Goal: Task Accomplishment & Management: Use online tool/utility

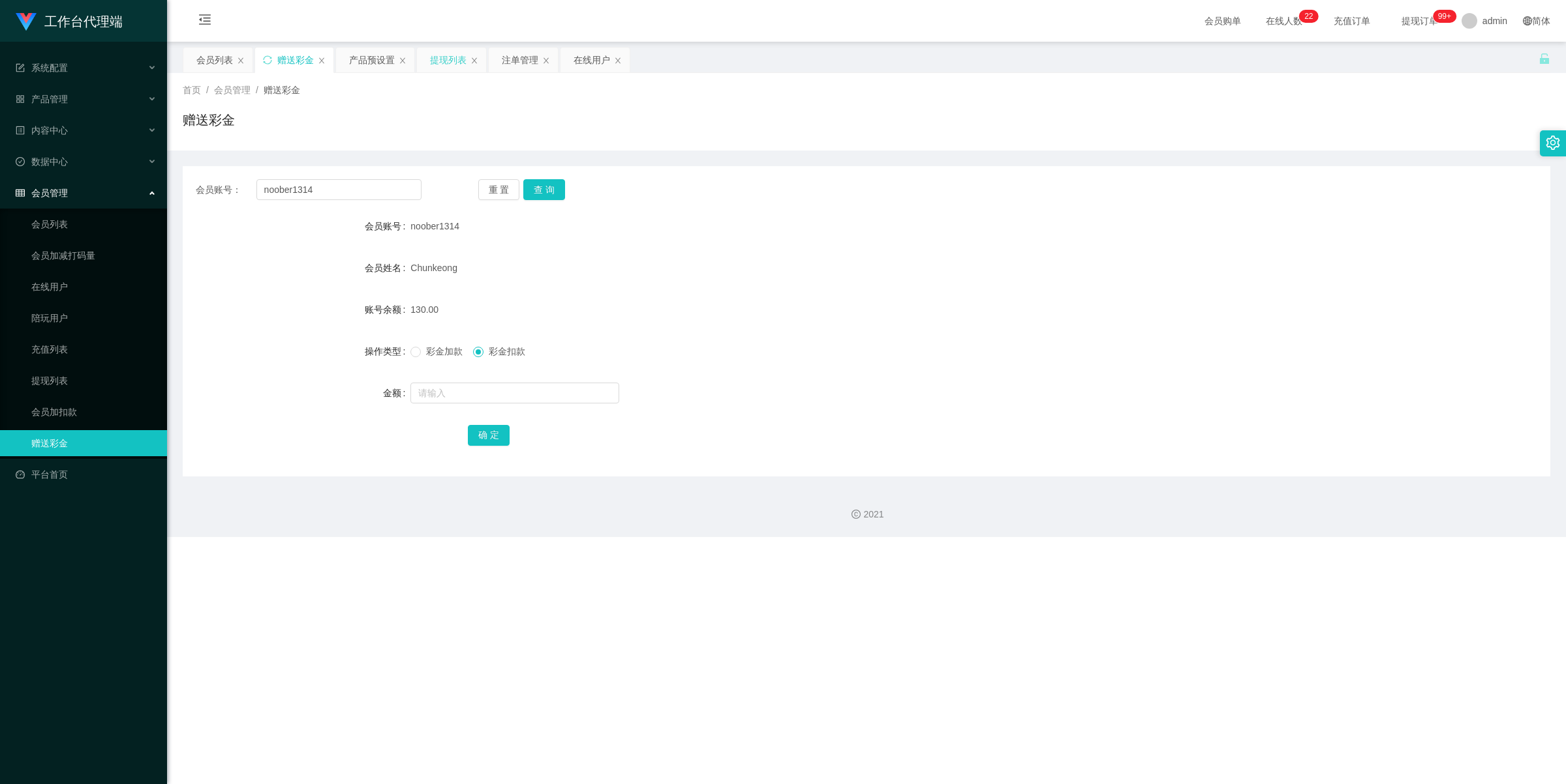
click at [429, 62] on div "提现列表" at bounding box center [451, 60] width 70 height 24
click at [282, 61] on div "赠送彩金" at bounding box center [295, 60] width 36 height 24
click at [368, 174] on div "会员账号： noober1314 重 置 查 询 会员账号 noober1314 会员姓名 Chunkeong 账号余额 130.00 操作类型 彩金加款 彩…" at bounding box center [866, 321] width 1367 height 311
click at [368, 184] on input "noober1314" at bounding box center [338, 189] width 165 height 21
paste input "evieyong"
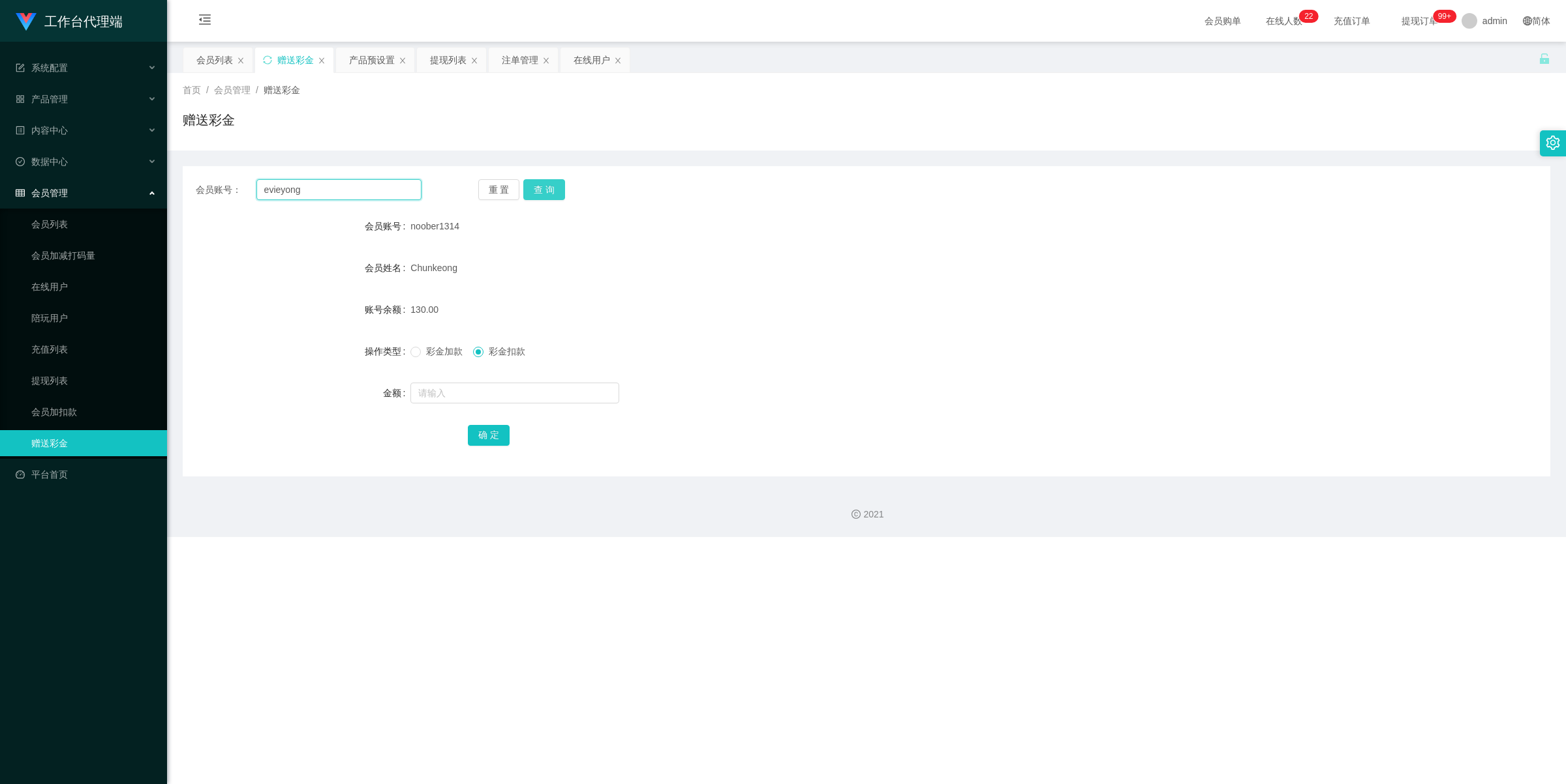
type input "evieyong"
click at [546, 192] on button "查 询" at bounding box center [544, 189] width 42 height 21
click at [433, 354] on span "彩金加款" at bounding box center [444, 351] width 47 height 11
click at [470, 383] on input "text" at bounding box center [514, 392] width 209 height 21
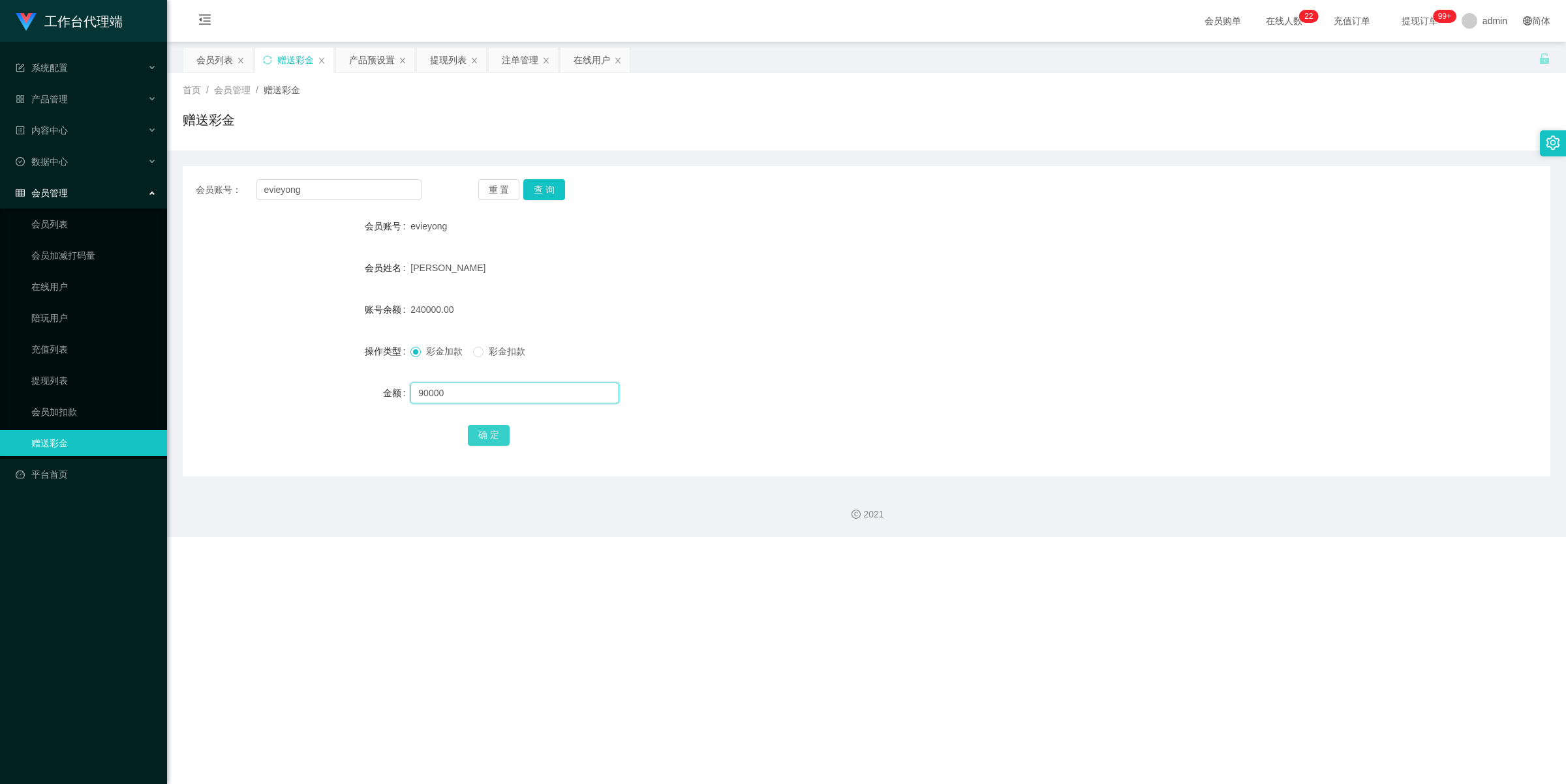
type input "90000"
click at [494, 427] on button "确 定" at bounding box center [488, 435] width 42 height 21
click at [325, 180] on input "evieyong" at bounding box center [338, 189] width 165 height 21
type input "AnnieBBe1"
click at [548, 190] on button "查 询" at bounding box center [544, 189] width 42 height 21
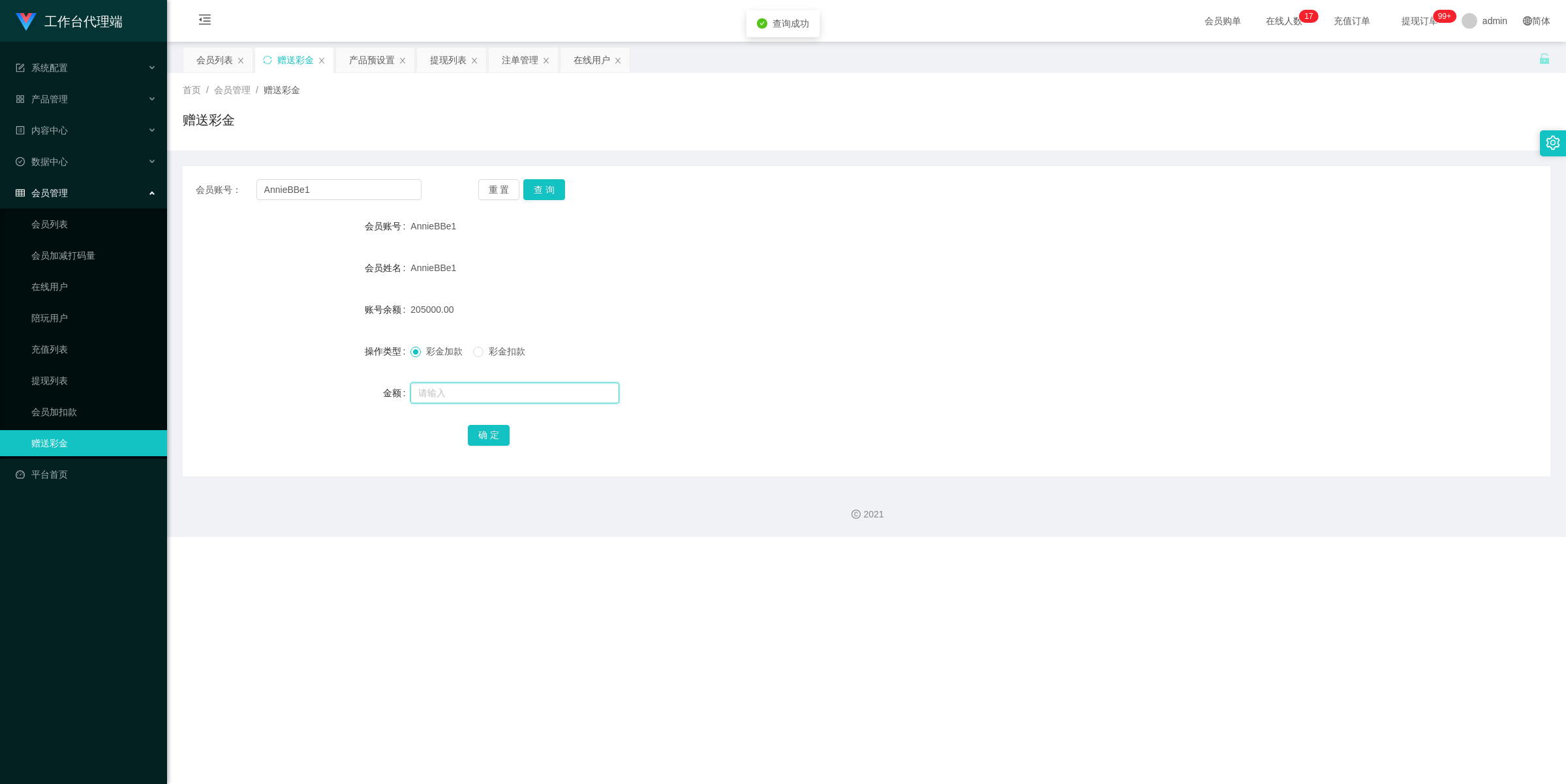
click at [470, 382] on input "text" at bounding box center [514, 392] width 209 height 21
type input "125000"
drag, startPoint x: 501, startPoint y: 433, endPoint x: 494, endPoint y: 425, distance: 10.6
click at [501, 433] on button "确 定" at bounding box center [488, 435] width 42 height 21
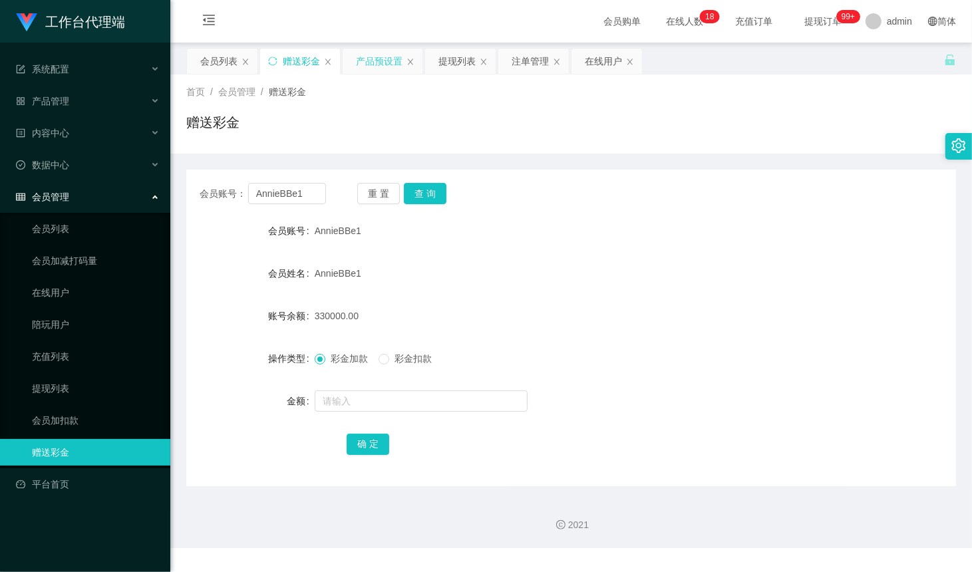
click at [383, 50] on div "产品预设置" at bounding box center [379, 61] width 47 height 25
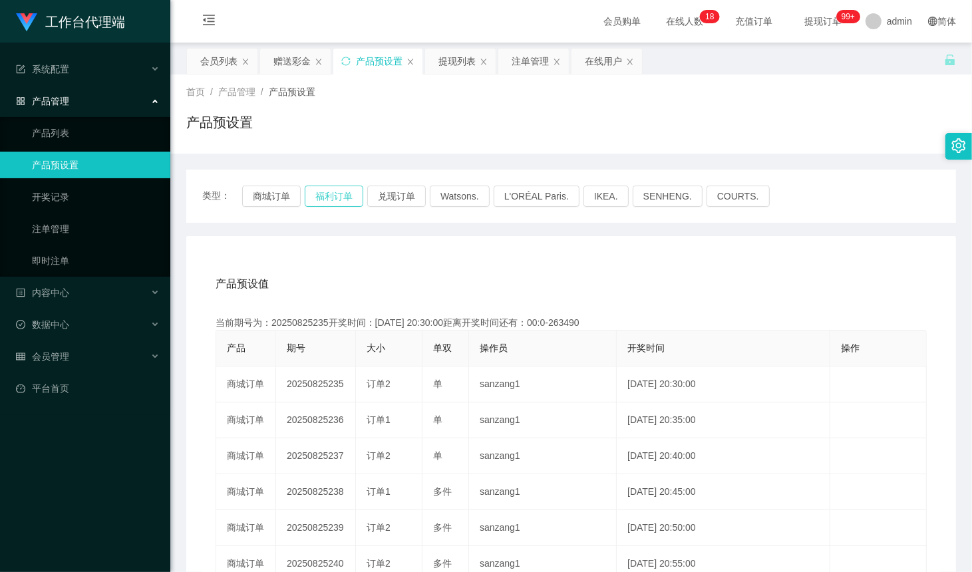
click at [334, 196] on button "福利订单" at bounding box center [334, 196] width 59 height 21
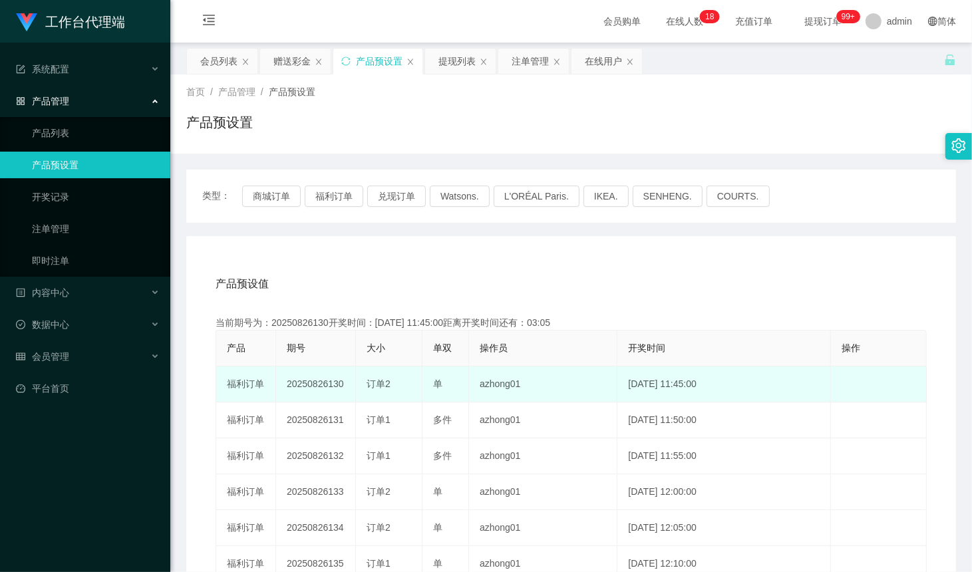
drag, startPoint x: 345, startPoint y: 383, endPoint x: 326, endPoint y: 383, distance: 18.6
click at [326, 383] on td "20250826130" at bounding box center [316, 385] width 80 height 36
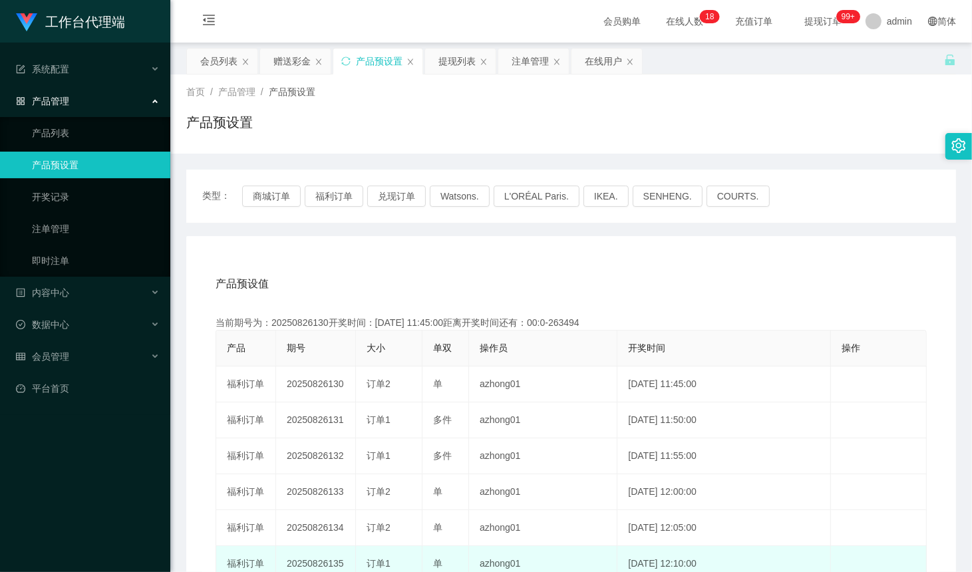
copy td "130"
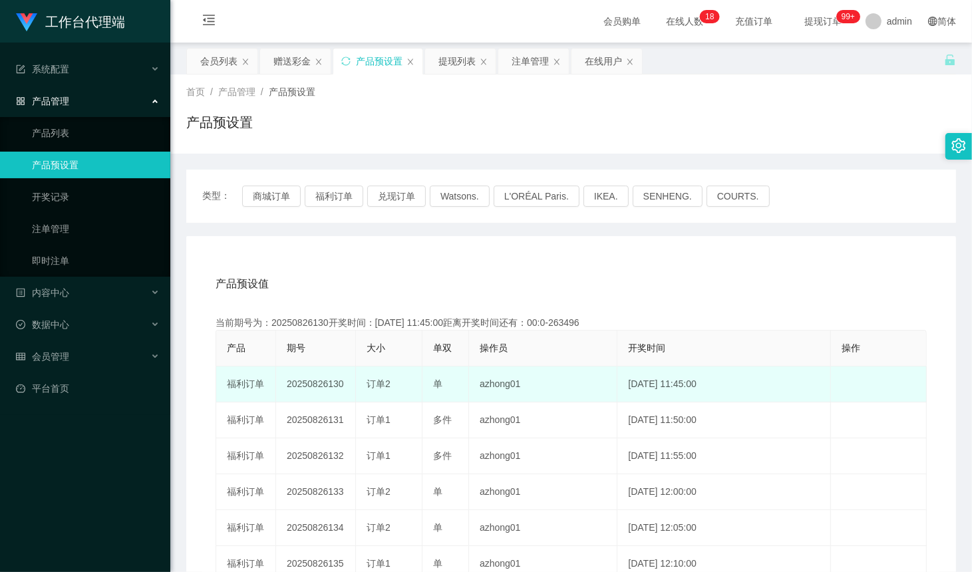
click at [314, 389] on td "20250826130" at bounding box center [316, 385] width 80 height 36
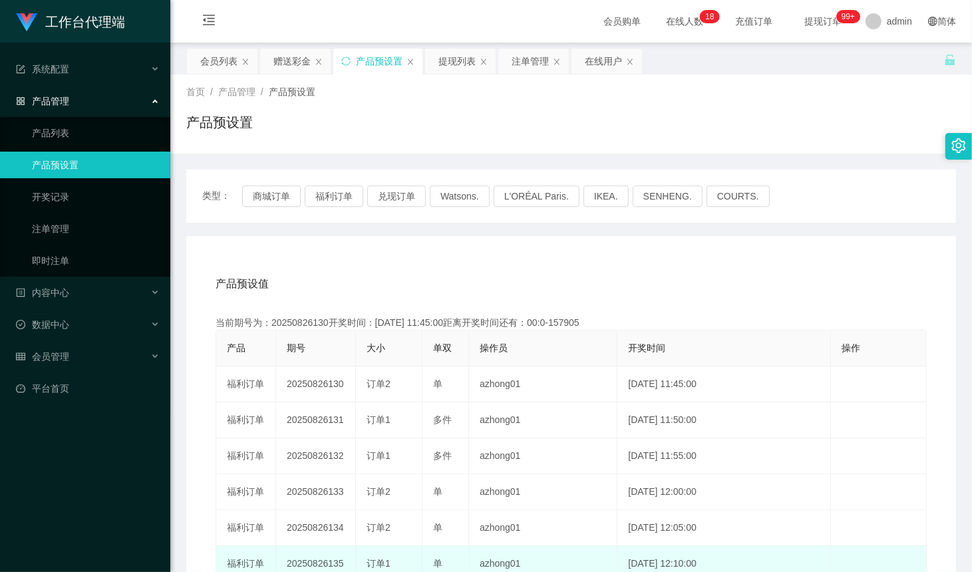
copy td "20250826130"
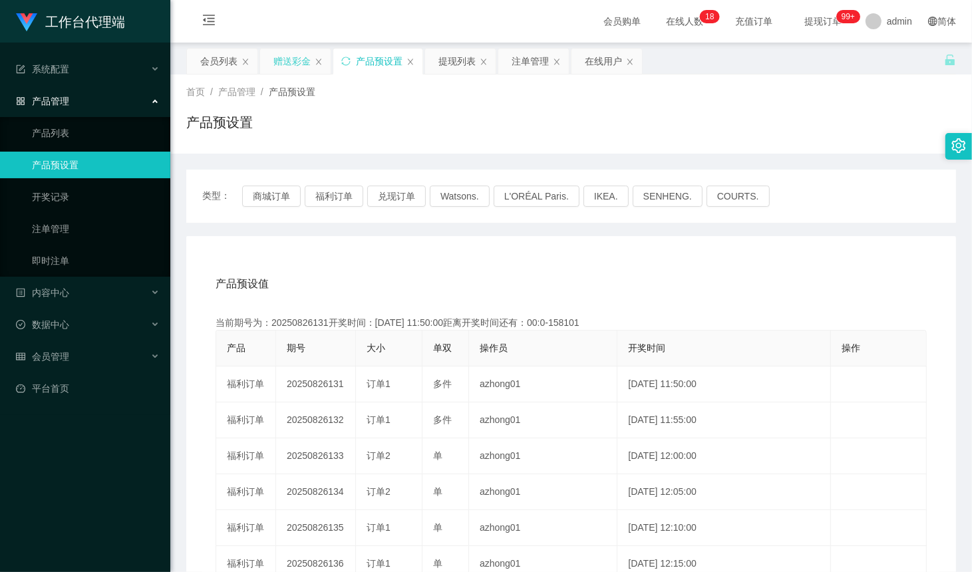
drag, startPoint x: 281, startPoint y: 61, endPoint x: 275, endPoint y: 72, distance: 12.2
click at [281, 61] on div "赠送彩金" at bounding box center [291, 61] width 37 height 25
